Goal: Task Accomplishment & Management: Manage account settings

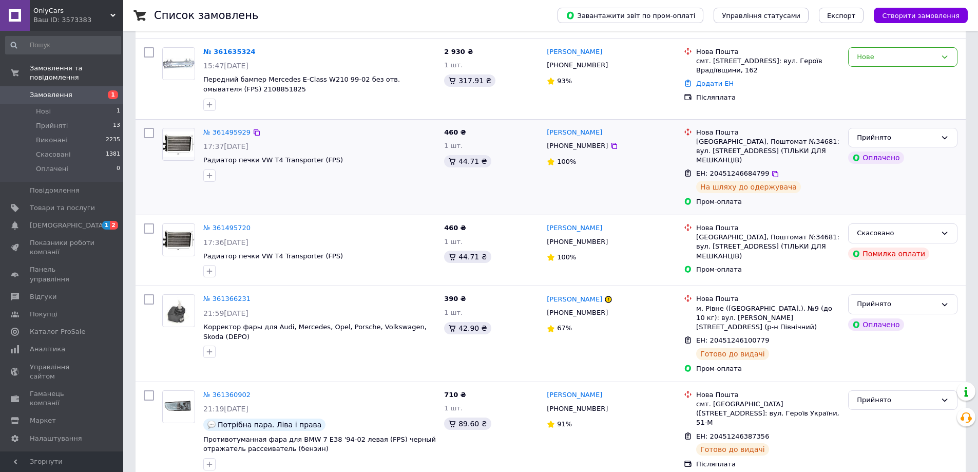
scroll to position [154, 0]
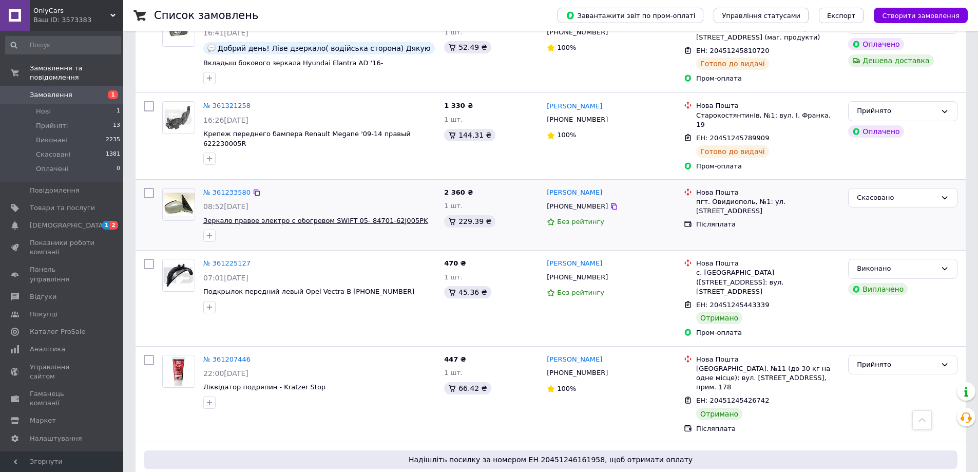
scroll to position [616, 0]
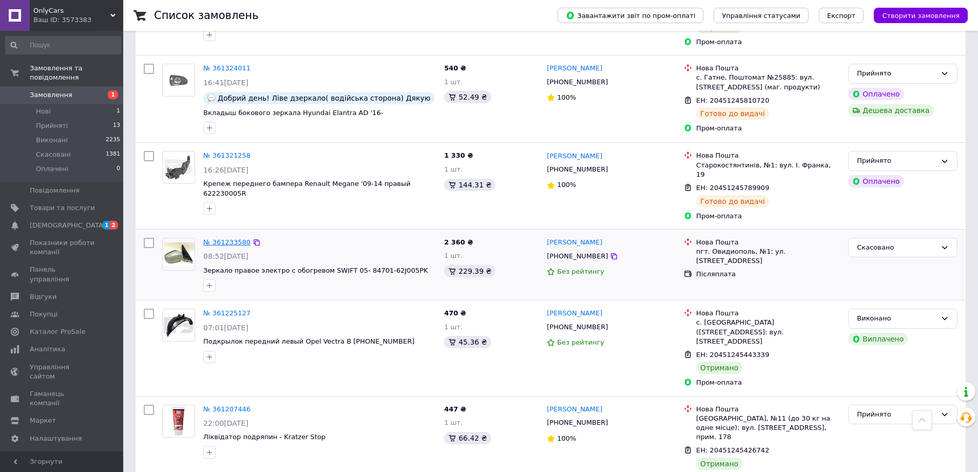
click at [214, 238] on link "№ 361233580" at bounding box center [226, 242] width 47 height 8
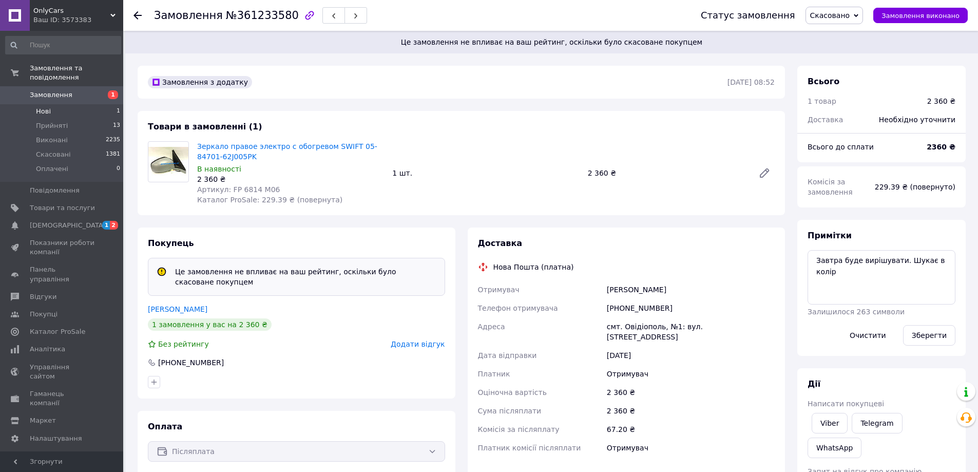
click at [51, 104] on li "Нові 1" at bounding box center [63, 111] width 126 height 14
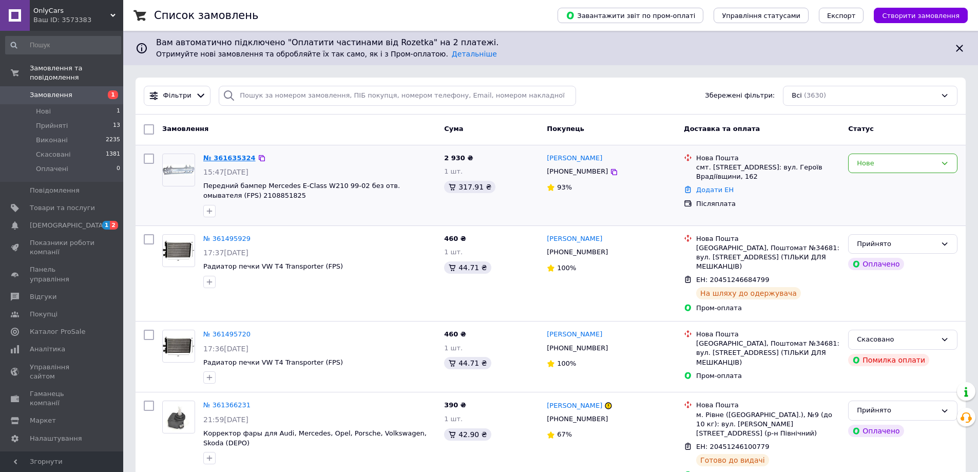
click at [236, 158] on link "№ 361635324" at bounding box center [229, 158] width 52 height 8
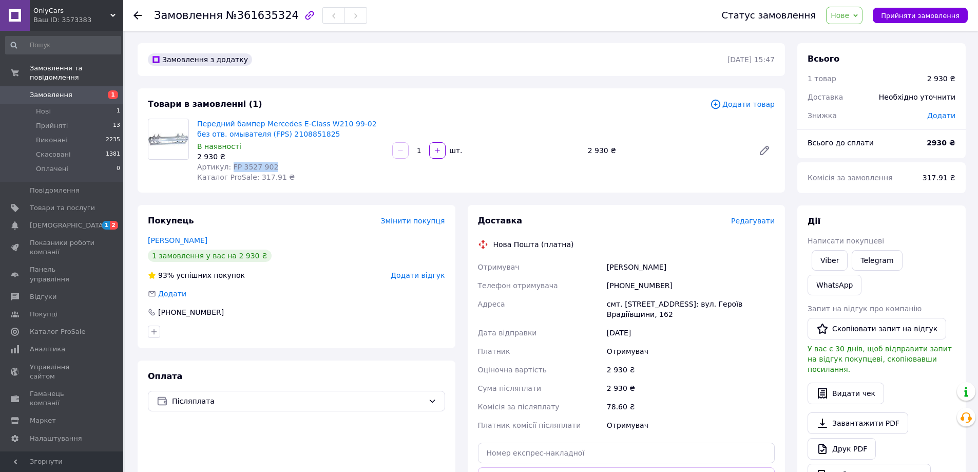
drag, startPoint x: 259, startPoint y: 166, endPoint x: 270, endPoint y: 167, distance: 10.8
click at [270, 167] on div "Артикул: FP 3527 902" at bounding box center [290, 167] width 187 height 10
click at [913, 13] on span "Прийняти замовлення" at bounding box center [920, 16] width 79 height 8
drag, startPoint x: 249, startPoint y: 165, endPoint x: 252, endPoint y: 139, distance: 26.8
click at [252, 139] on span "Передний бампер Mercedes E-Class W210 99-02 без отв. омывателя (FPS) 2108851825" at bounding box center [290, 129] width 187 height 21
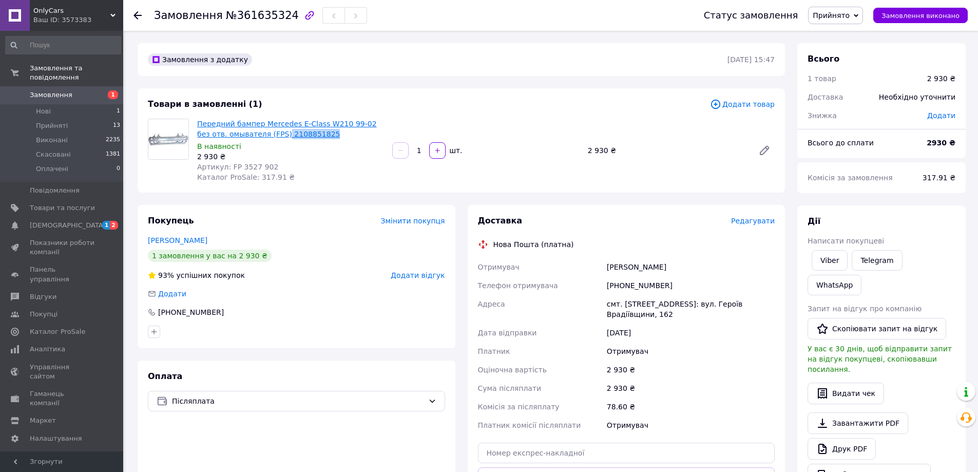
copy link "2108851825"
click at [333, 150] on div "В наявності" at bounding box center [290, 146] width 187 height 10
click at [462, 81] on div "Замовлення з додатку [DATE] 15:47 Товари в замовленні (1) Додати товар Передний…" at bounding box center [461, 393] width 660 height 701
click at [464, 82] on div "Замовлення з додатку [DATE] 15:47 Товари в замовленні (1) Додати товар Передний…" at bounding box center [461, 393] width 660 height 701
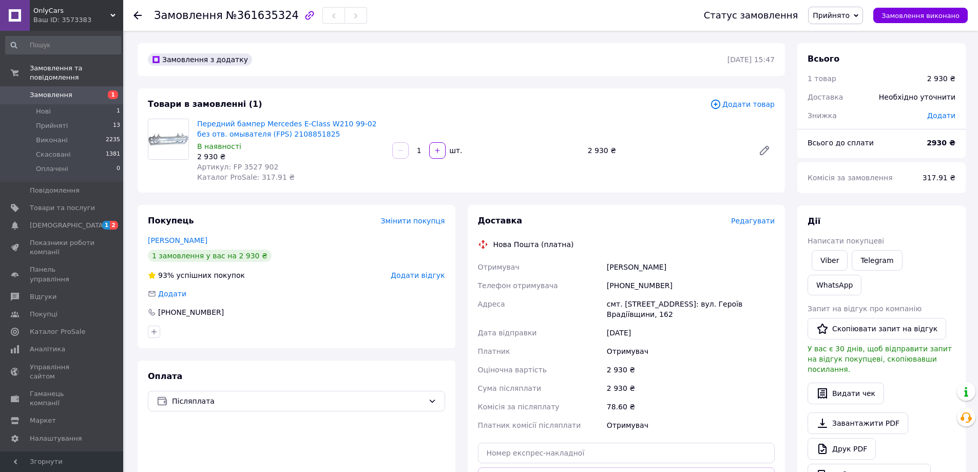
click at [463, 83] on div "Замовлення з додатку [DATE] 15:47 Товари в замовленні (1) Додати товар Передний…" at bounding box center [461, 393] width 660 height 701
click at [463, 84] on div "Замовлення з додатку [DATE] 15:47 Товари в замовленні (1) Додати товар Передний…" at bounding box center [461, 393] width 660 height 701
click at [463, 82] on div "Замовлення з додатку [DATE] 15:47 Товари в замовленні (1) Додати товар Передний…" at bounding box center [461, 393] width 660 height 701
click at [461, 83] on div "Замовлення з додатку [DATE] 15:47 Товари в замовленні (1) Додати товар Передний…" at bounding box center [461, 393] width 660 height 701
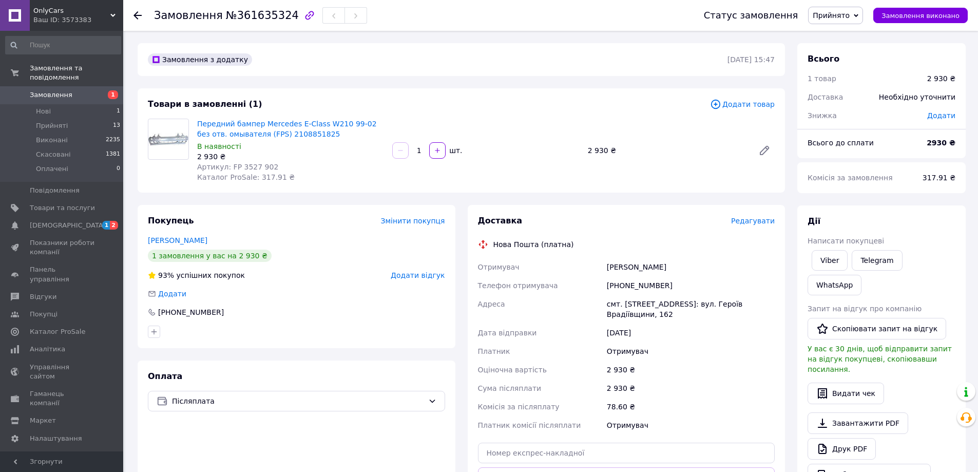
click at [462, 81] on div "Замовлення з додатку [DATE] 15:47 Товари в замовленні (1) Додати товар Передний…" at bounding box center [461, 393] width 660 height 701
click at [464, 83] on div "Замовлення з додатку [DATE] 15:47 Товари в замовленні (1) Додати товар Передний…" at bounding box center [461, 393] width 660 height 701
click at [461, 82] on div "Замовлення з додатку [DATE] 15:47 Товари в замовленні (1) Додати товар Передний…" at bounding box center [461, 393] width 660 height 701
click at [458, 81] on div "Замовлення з додатку [DATE] 15:47 Товари в замовленні (1) Додати товар Передний…" at bounding box center [461, 393] width 660 height 701
click at [459, 84] on div "Замовлення з додатку [DATE] 15:47 Товари в замовленні (1) Додати товар Передний…" at bounding box center [461, 393] width 660 height 701
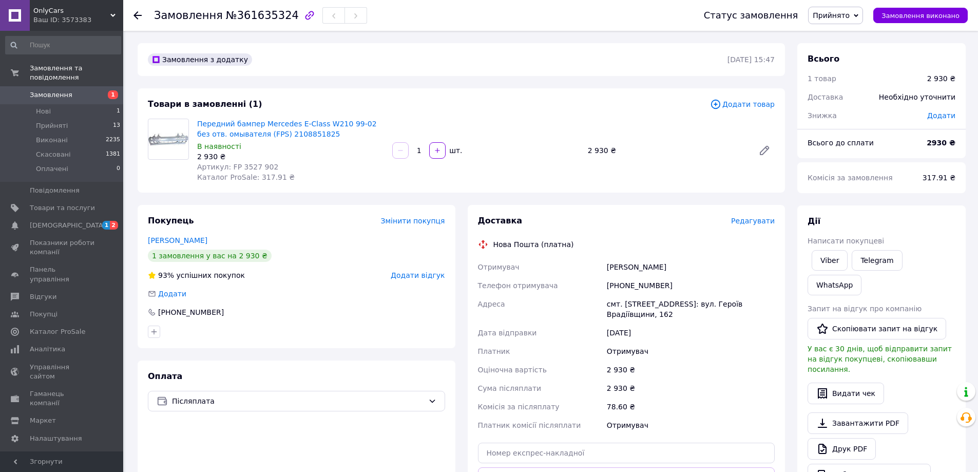
click at [459, 83] on div "Замовлення з додатку [DATE] 15:47 Товари в замовленні (1) Додати товар Передний…" at bounding box center [461, 393] width 660 height 701
click at [462, 200] on div "Замовлення з додатку [DATE] 15:47 Товари в замовленні (1) Додати товар Передний…" at bounding box center [461, 393] width 660 height 701
click at [461, 200] on div "Замовлення з додатку [DATE] 15:47 Товари в замовленні (1) Додати товар Передний…" at bounding box center [461, 393] width 660 height 701
click at [463, 200] on div "Замовлення з додатку [DATE] 15:47 Товари в замовленні (1) Додати товар Передний…" at bounding box center [461, 393] width 660 height 701
click at [462, 200] on div "Замовлення з додатку [DATE] 15:47 Товари в замовленні (1) Додати товар Передний…" at bounding box center [461, 393] width 660 height 701
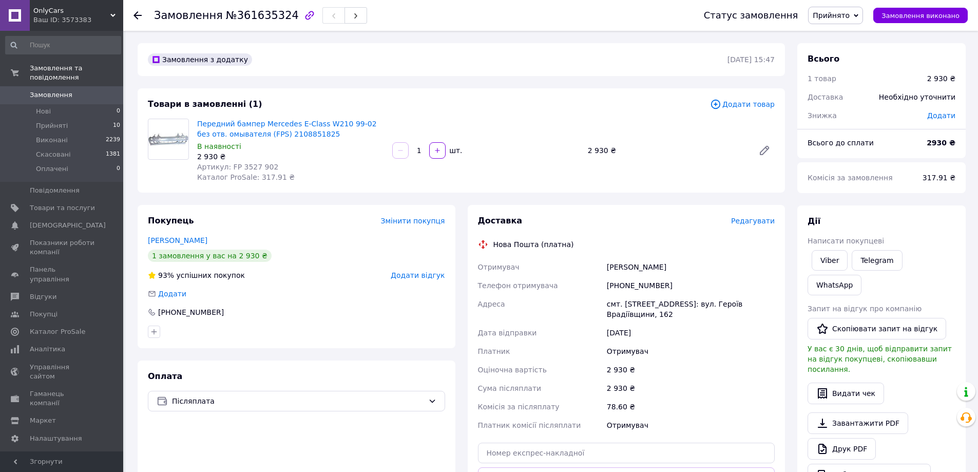
click at [462, 200] on div "Замовлення з додатку [DATE] 15:47 Товари в замовленні (1) Додати товар Передний…" at bounding box center [461, 393] width 660 height 701
click at [458, 199] on div "Замовлення з додатку [DATE] 15:47 Товари в замовленні (1) Додати товар Передний…" at bounding box center [461, 393] width 660 height 701
click at [462, 201] on div "Замовлення з додатку [DATE] 15:47 Товари в замовленні (1) Додати товар Передний…" at bounding box center [461, 393] width 660 height 701
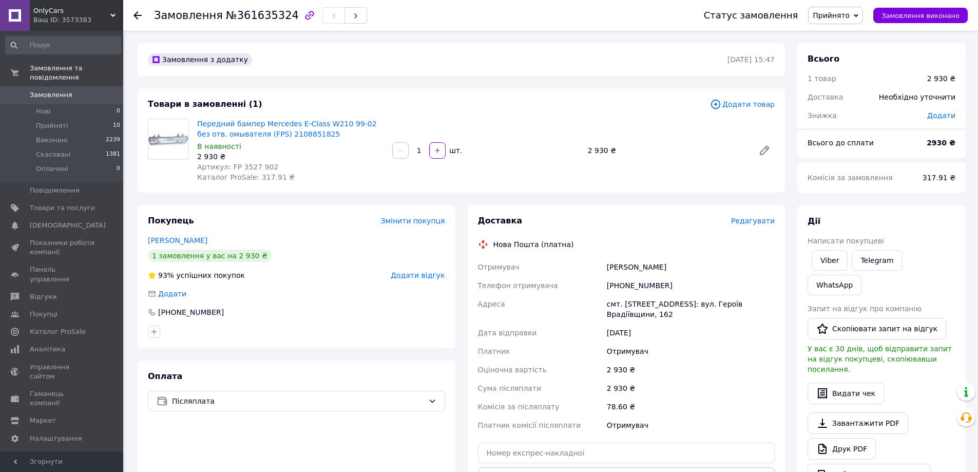
click at [462, 200] on div "Замовлення з додатку [DATE] 15:47 Товари в замовленні (1) Додати товар Передний…" at bounding box center [461, 393] width 660 height 701
click at [462, 201] on div "Замовлення з додатку [DATE] 15:47 Товари в замовленні (1) Додати товар Передний…" at bounding box center [461, 393] width 660 height 701
click at [461, 200] on div "Замовлення з додатку [DATE] 15:47 Товари в замовленні (1) Додати товар Передний…" at bounding box center [461, 393] width 660 height 701
click at [830, 259] on link "Viber" at bounding box center [830, 260] width 36 height 21
